Goal: Information Seeking & Learning: Learn about a topic

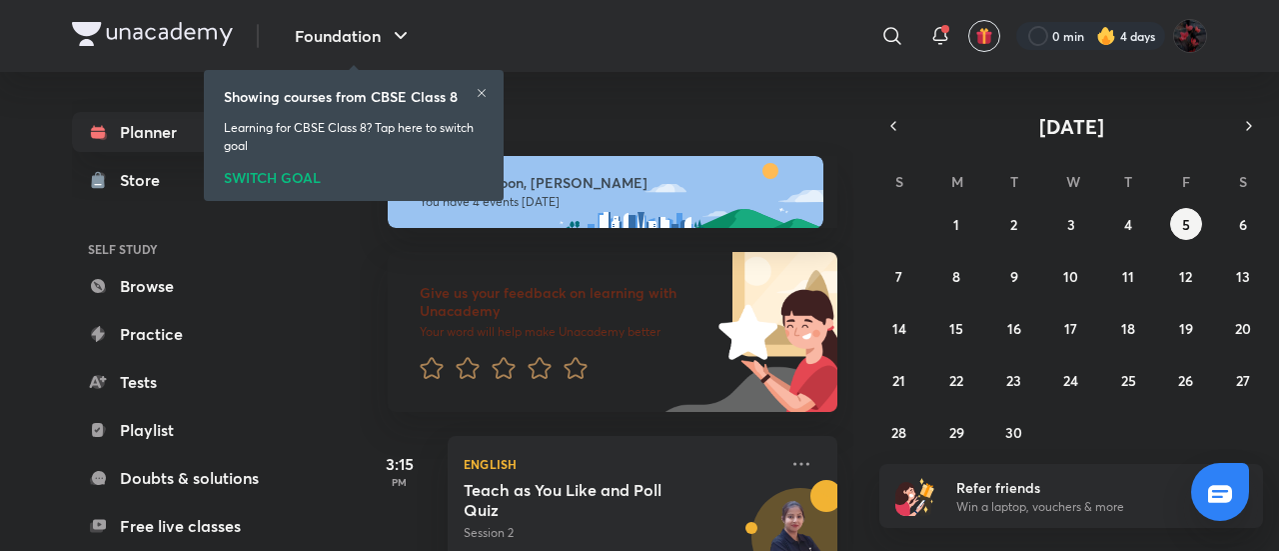
scroll to position [400, 0]
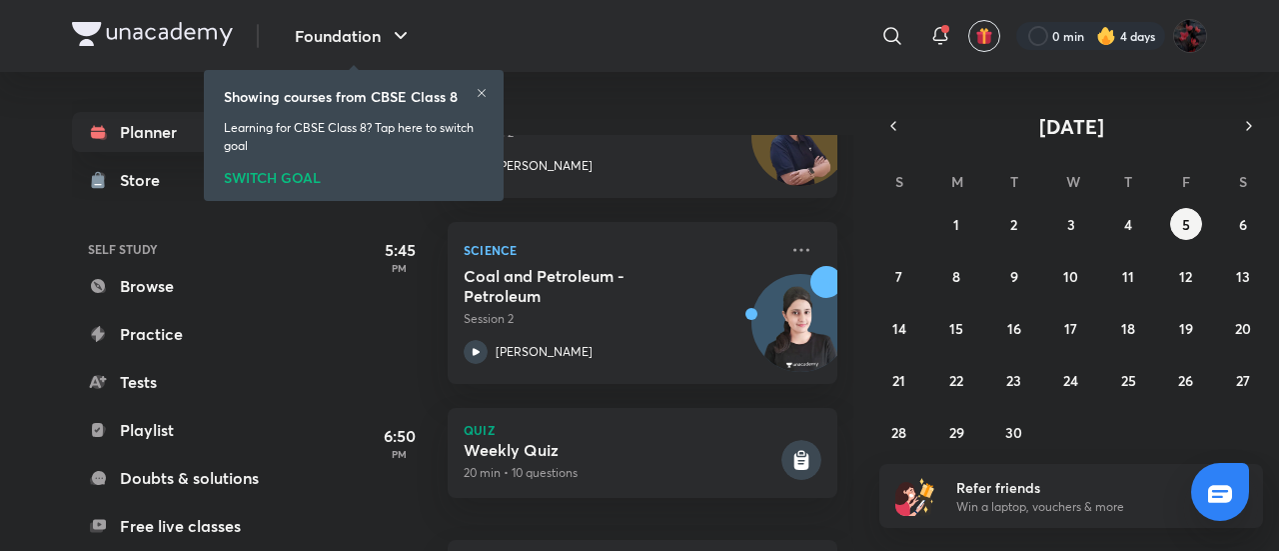
click at [290, 177] on div "SWITCH GOAL" at bounding box center [354, 174] width 260 height 22
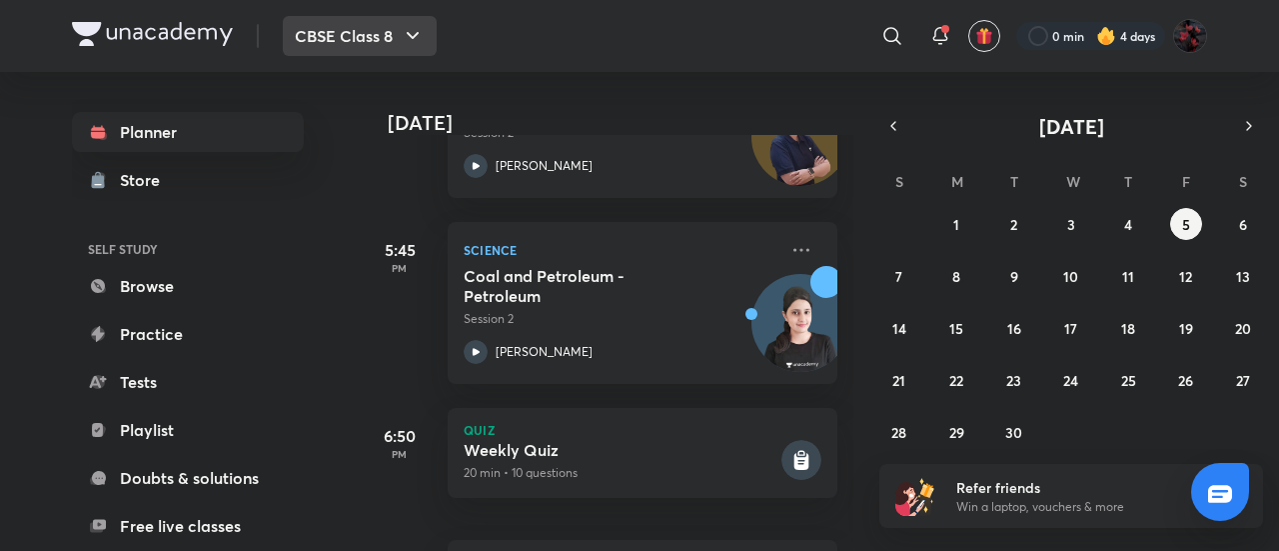
click at [395, 37] on button "CBSE Class 8" at bounding box center [360, 36] width 154 height 40
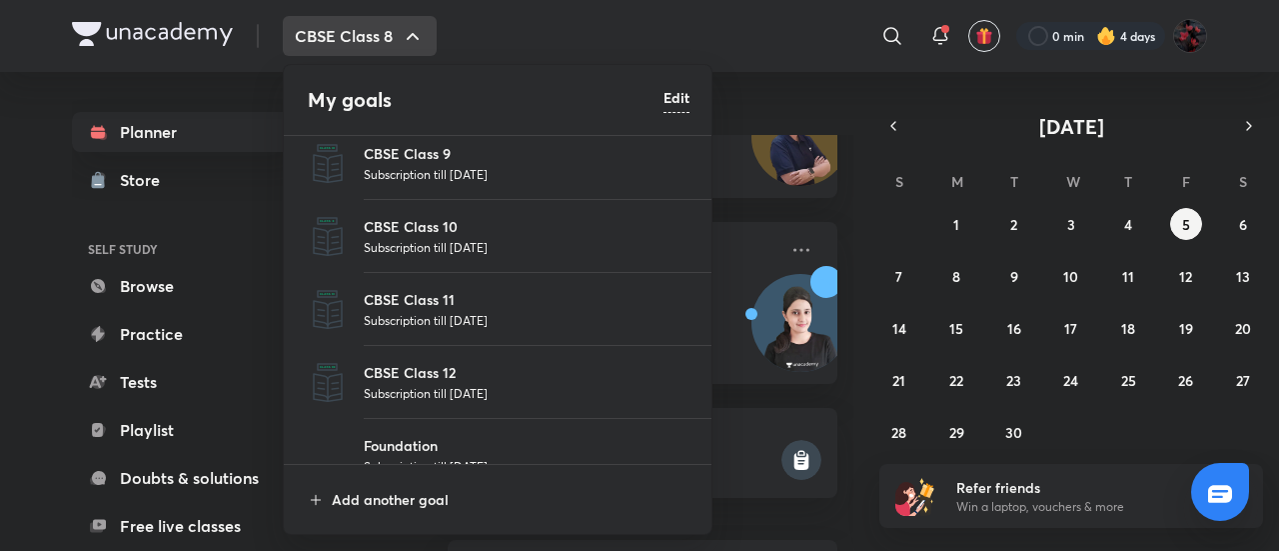
scroll to position [111, 0]
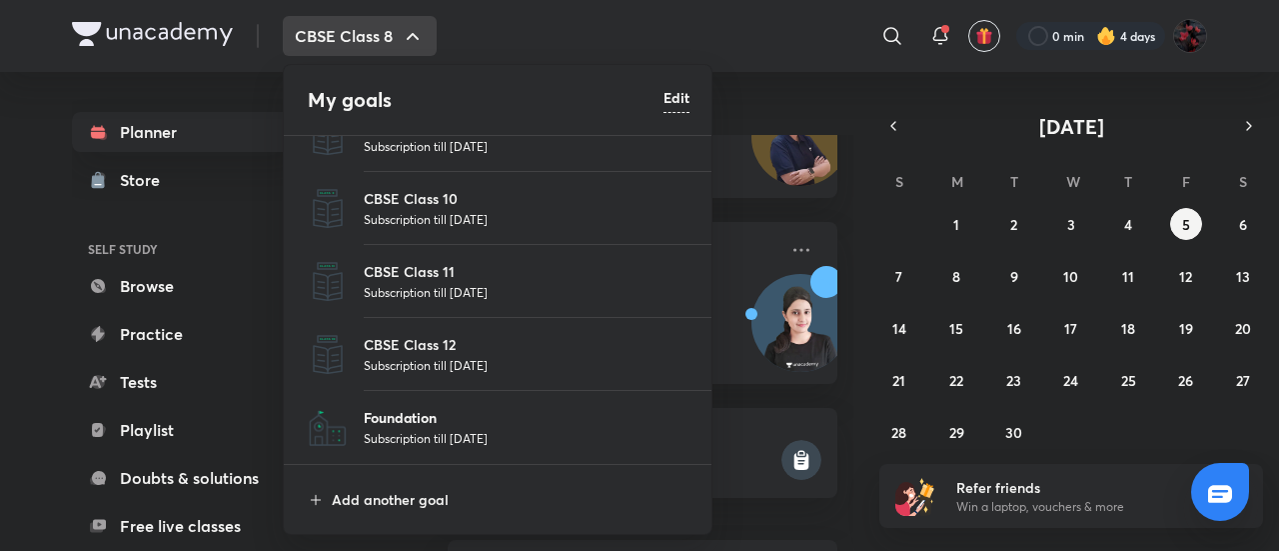
click at [424, 415] on p "Foundation" at bounding box center [527, 417] width 326 height 21
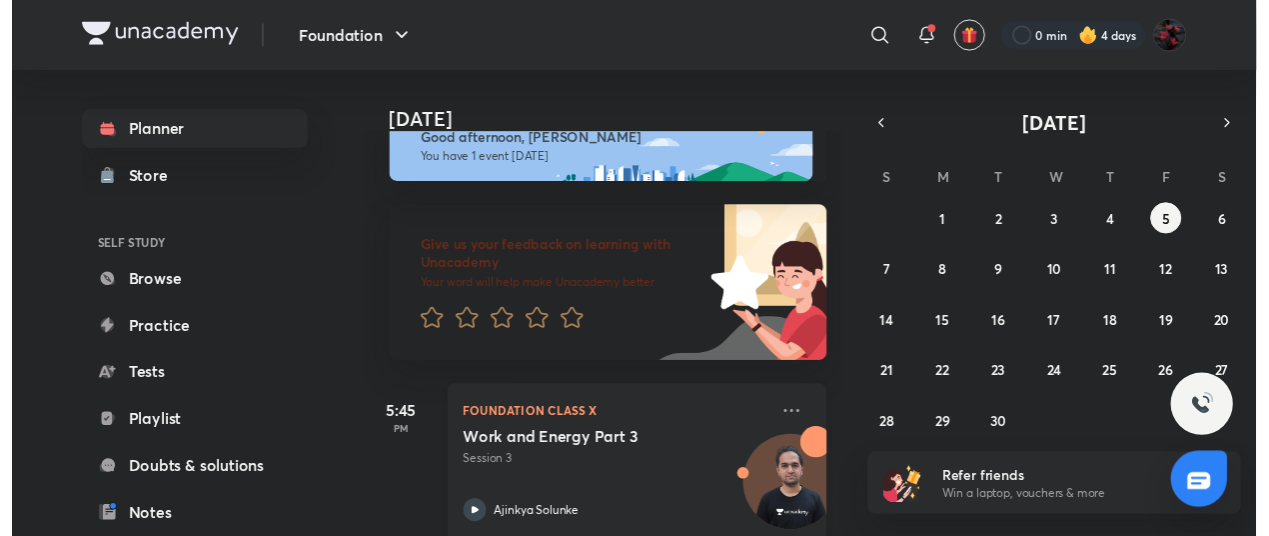
scroll to position [78, 0]
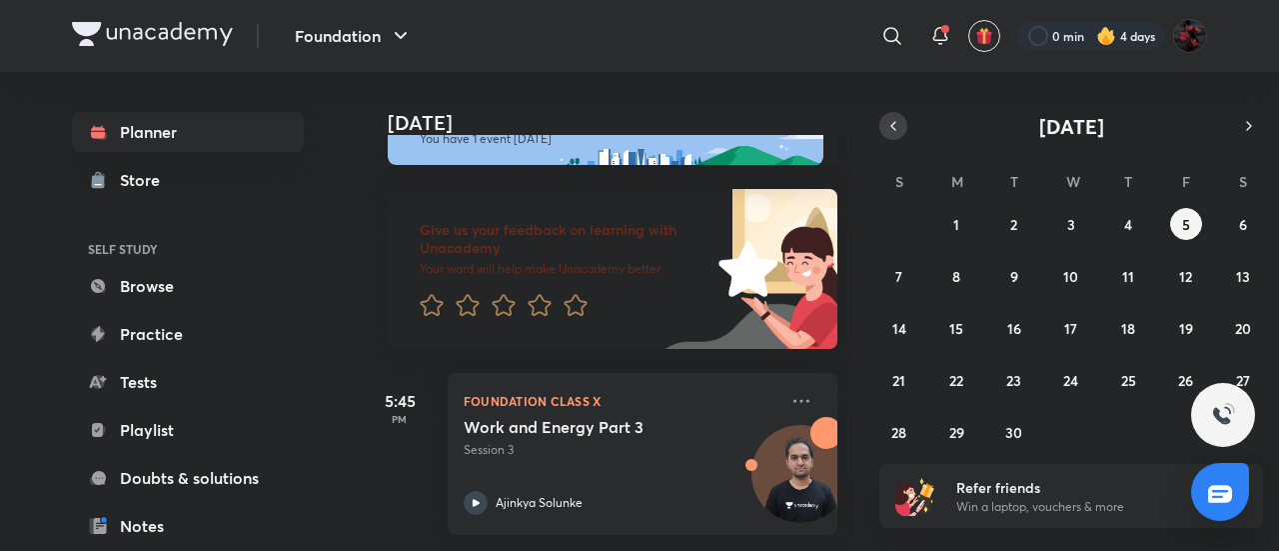
click at [891, 123] on icon "button" at bounding box center [893, 126] width 16 height 18
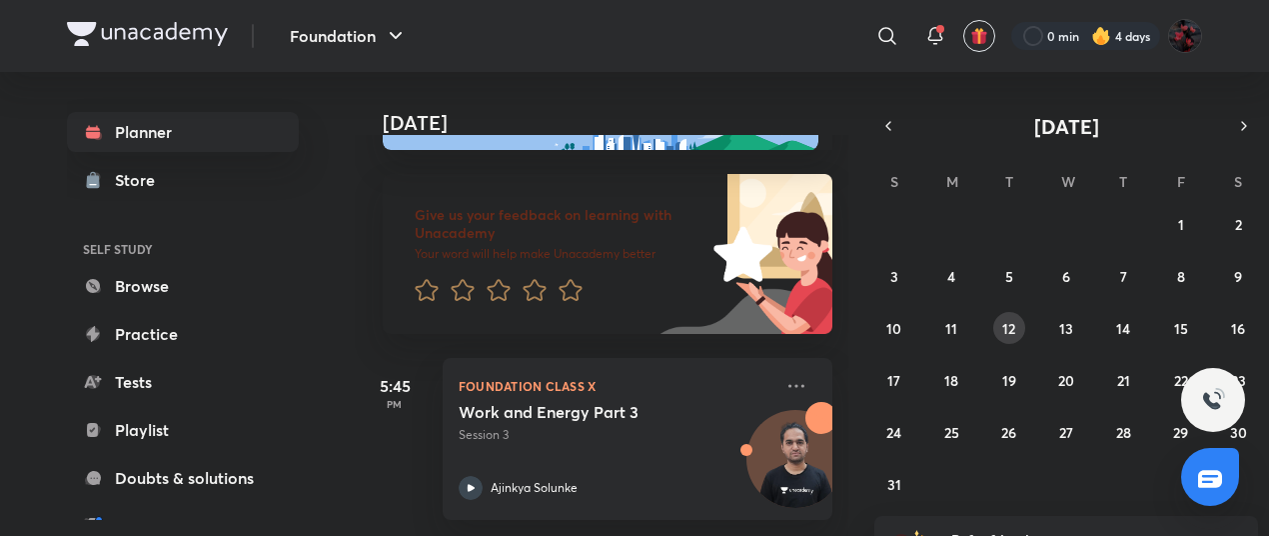
click at [1015, 319] on abbr "12" at bounding box center [1008, 328] width 13 height 19
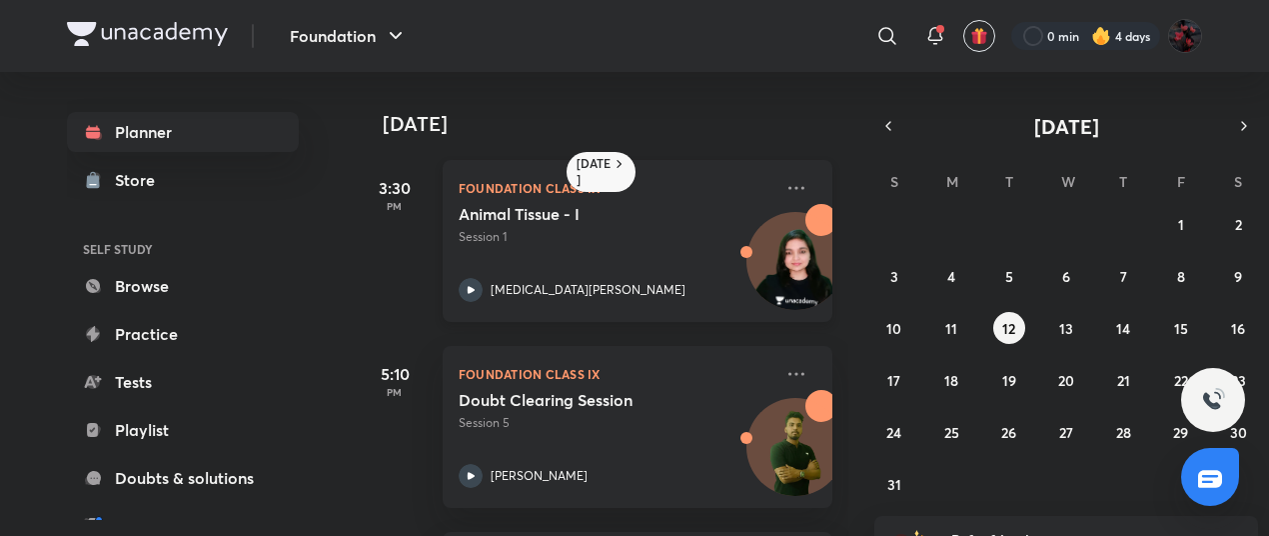
click at [479, 289] on icon at bounding box center [471, 290] width 24 height 24
